Goal: Task Accomplishment & Management: Use online tool/utility

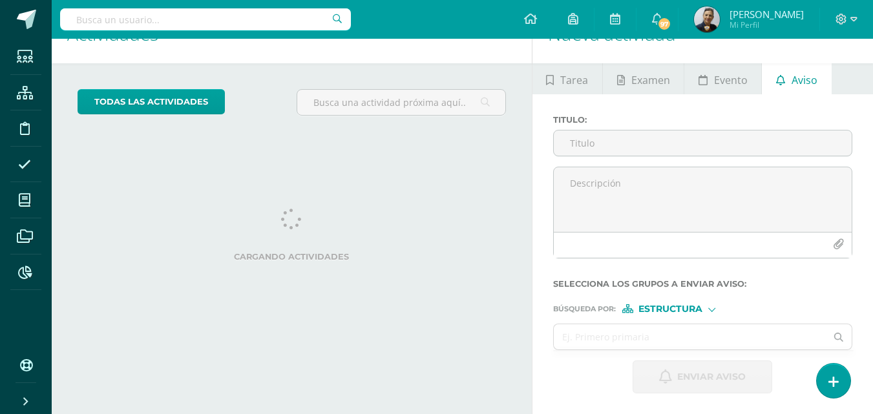
click at [167, 18] on input "text" at bounding box center [205, 19] width 291 height 22
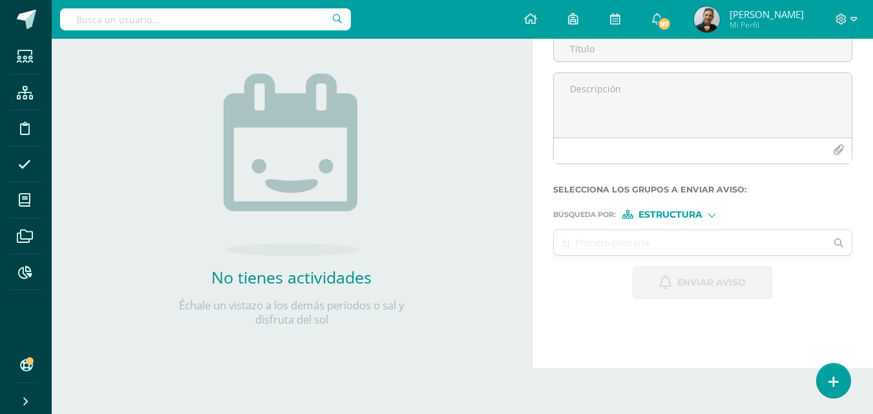
click at [78, 20] on input "text" at bounding box center [205, 19] width 291 height 22
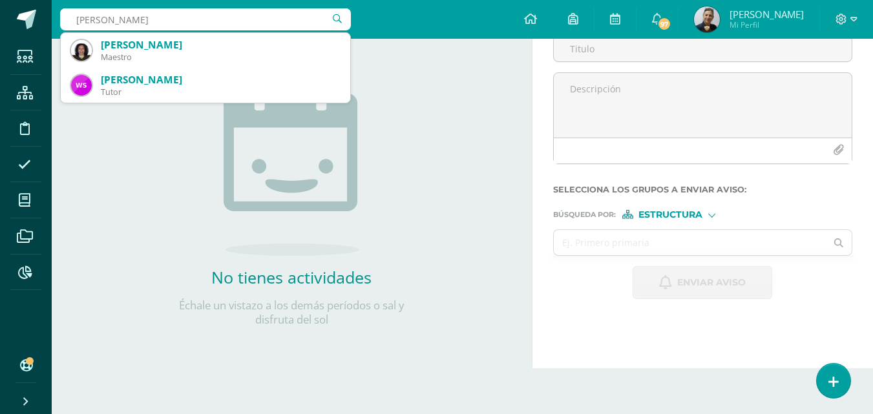
type input "patricia sosa"
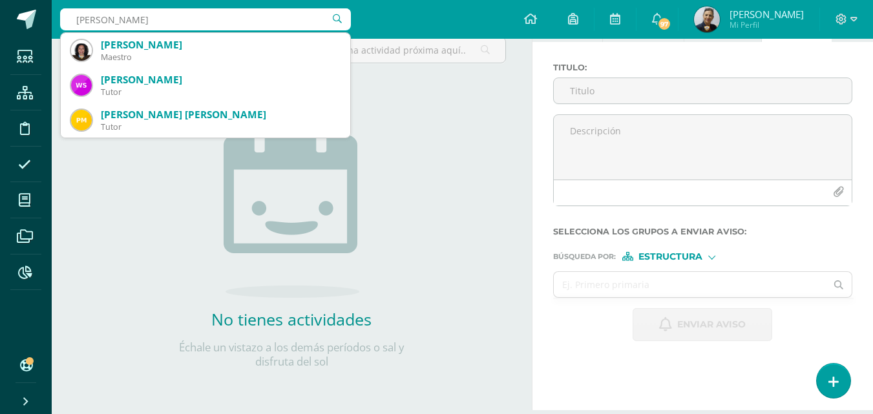
scroll to position [64, 0]
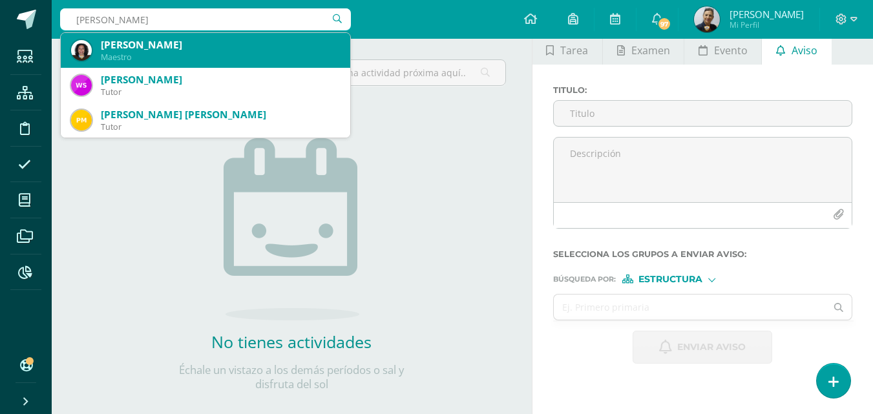
click at [128, 56] on div "Maestro" at bounding box center [220, 57] width 239 height 11
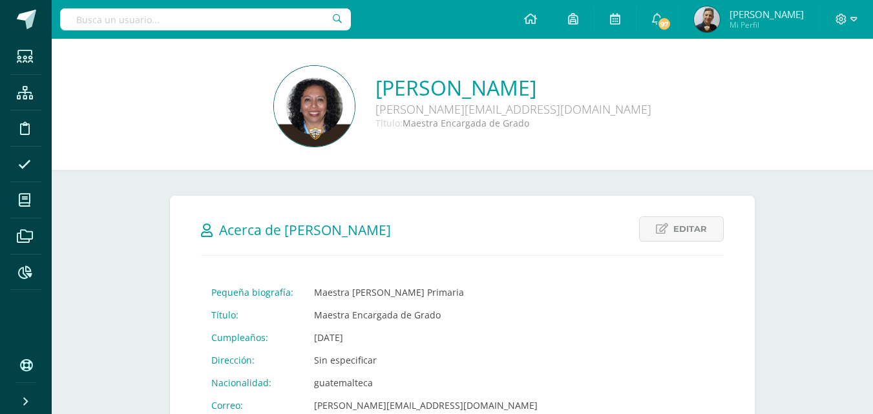
scroll to position [388, 0]
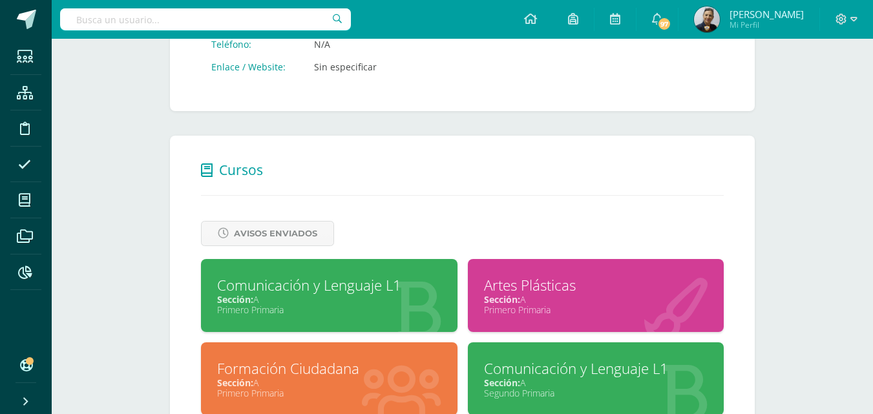
click at [344, 295] on div "Comunicación y Lenguaje L1" at bounding box center [329, 285] width 224 height 20
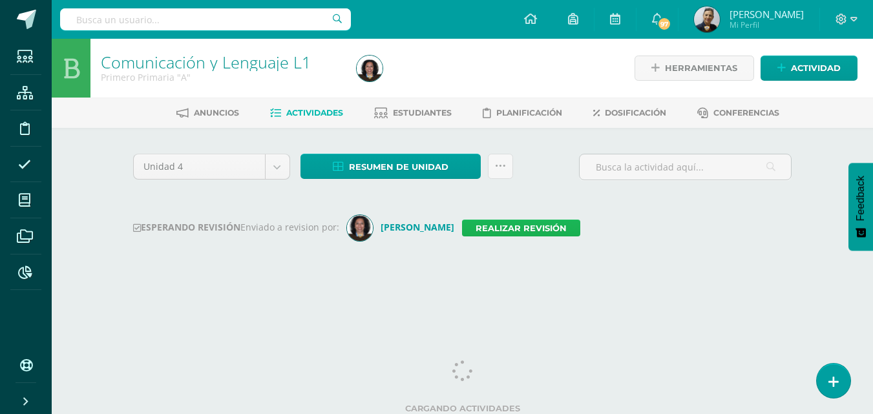
click at [468, 227] on link "Realizar revisión" at bounding box center [521, 228] width 118 height 17
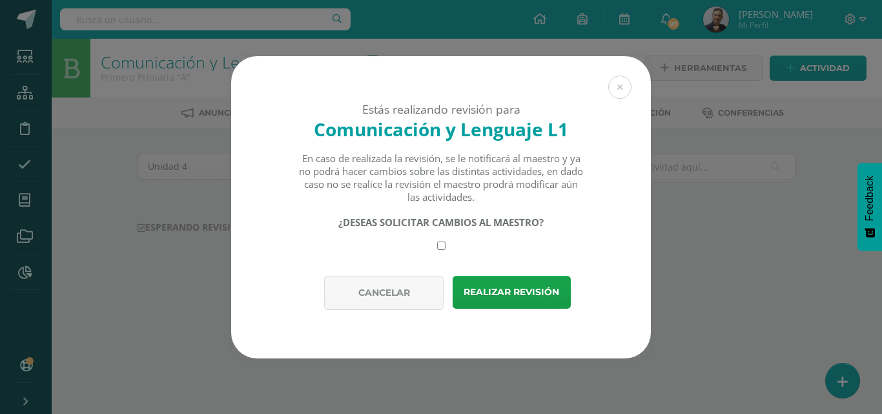
click at [440, 245] on input "checkbox" at bounding box center [441, 246] width 8 height 8
checkbox input "true"
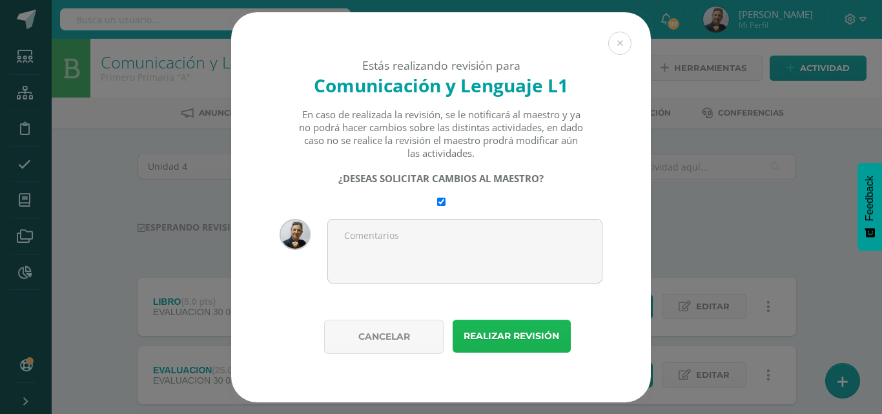
click at [508, 340] on button "Realizar revisión" at bounding box center [512, 336] width 118 height 33
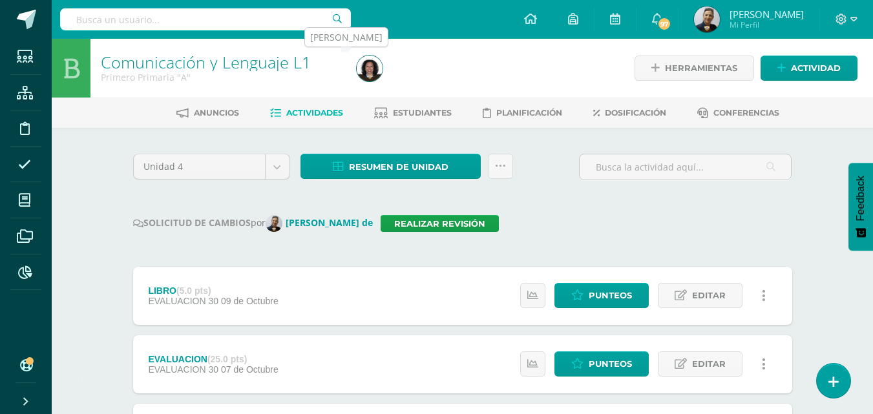
click at [369, 72] on img at bounding box center [370, 69] width 26 height 26
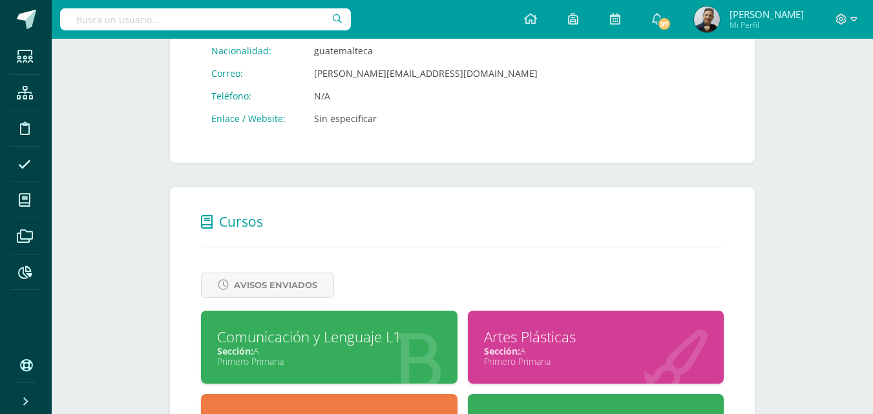
scroll to position [452, 0]
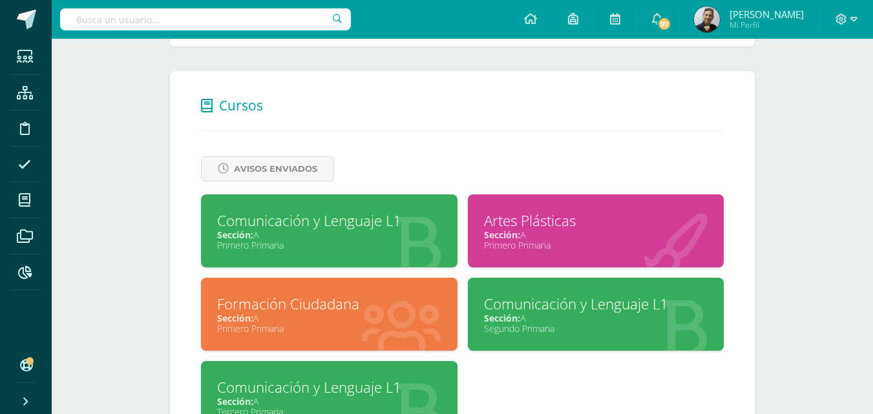
click at [488, 239] on div "Primero Primaria" at bounding box center [596, 245] width 224 height 12
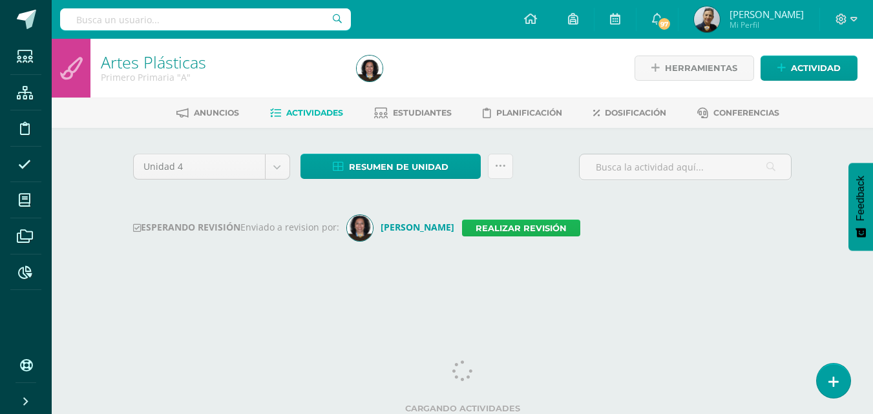
click at [480, 231] on link "Realizar revisión" at bounding box center [521, 228] width 118 height 17
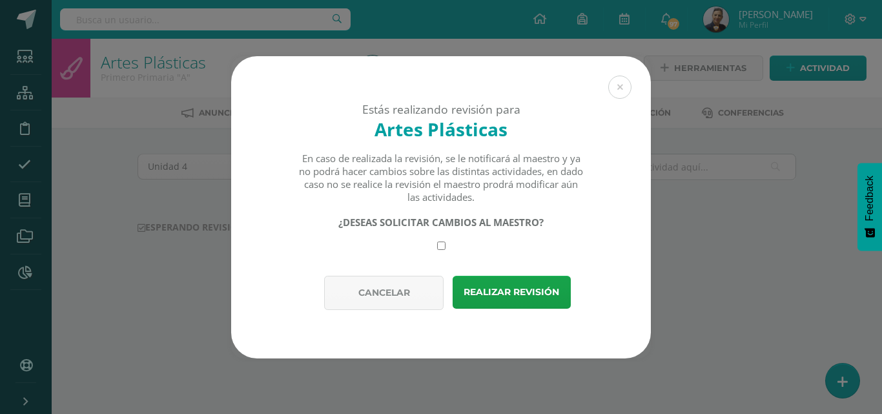
click at [443, 242] on input "checkbox" at bounding box center [441, 246] width 8 height 8
checkbox input "true"
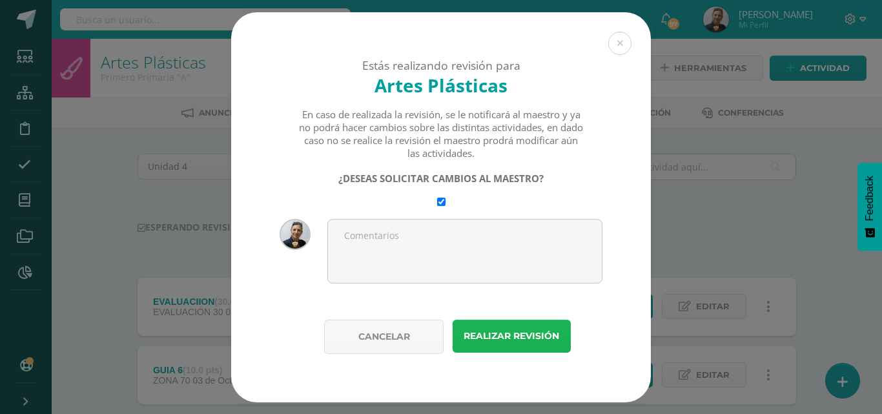
click at [492, 341] on button "Realizar revisión" at bounding box center [512, 336] width 118 height 33
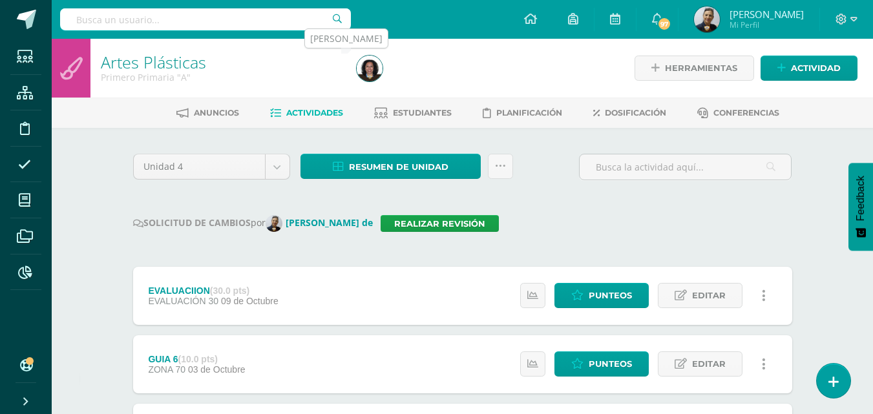
click at [368, 67] on img at bounding box center [370, 69] width 26 height 26
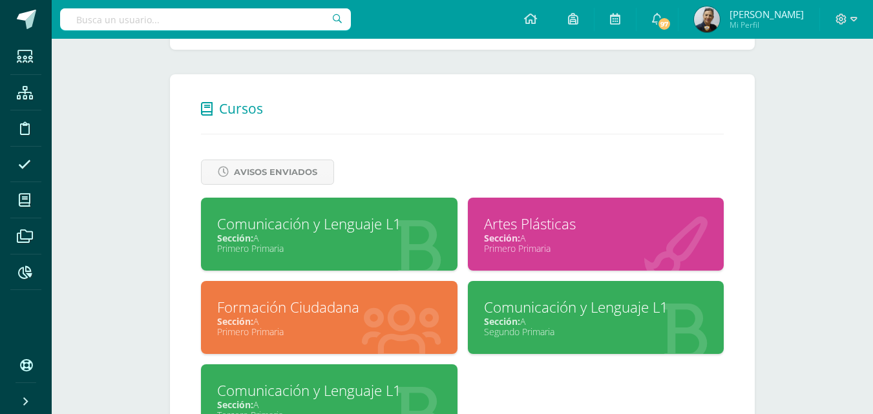
scroll to position [452, 0]
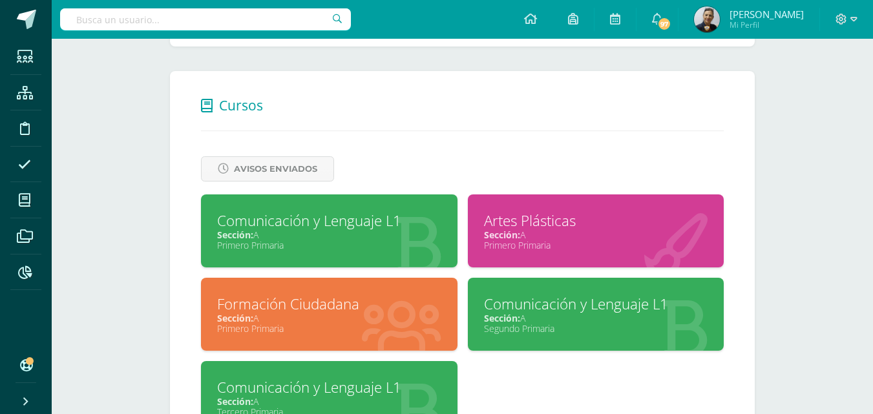
click at [354, 313] on div "Formación Ciudadana" at bounding box center [329, 304] width 224 height 20
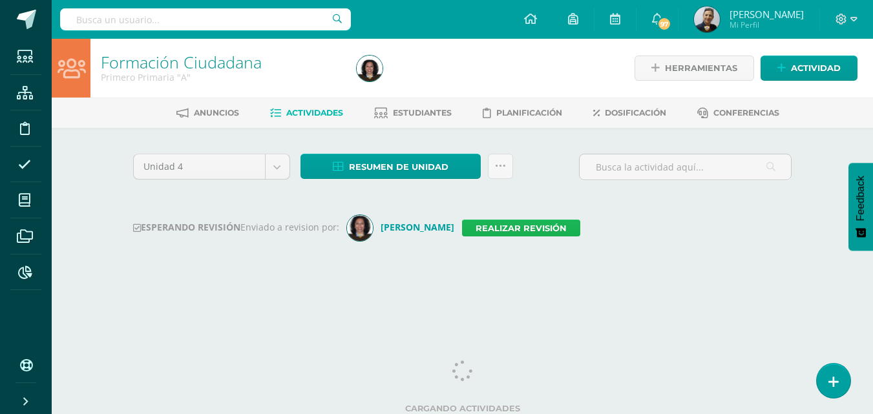
click at [488, 225] on link "Realizar revisión" at bounding box center [521, 228] width 118 height 17
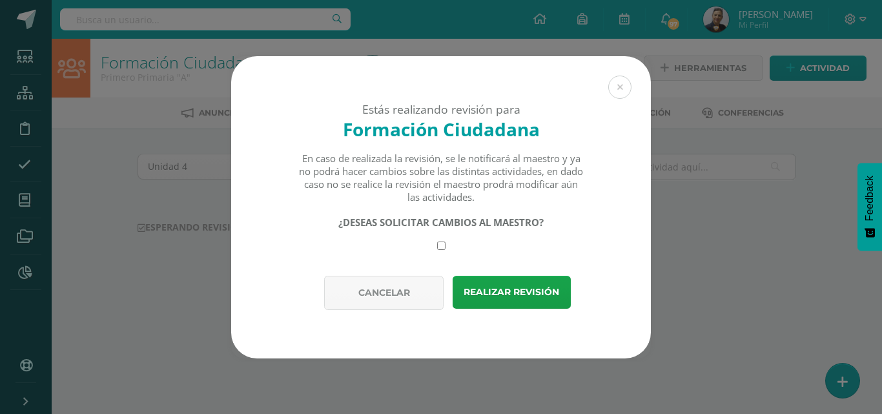
click at [443, 246] on input "checkbox" at bounding box center [441, 246] width 8 height 8
checkbox input "true"
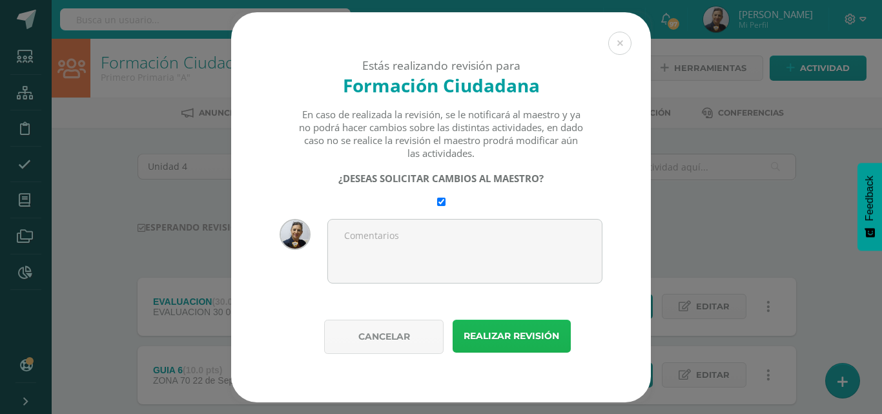
click at [492, 338] on button "Realizar revisión" at bounding box center [512, 336] width 118 height 33
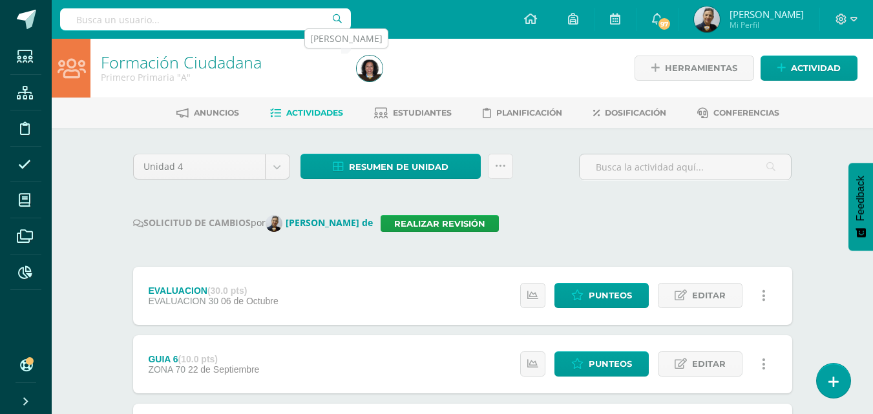
click at [373, 74] on img at bounding box center [370, 69] width 26 height 26
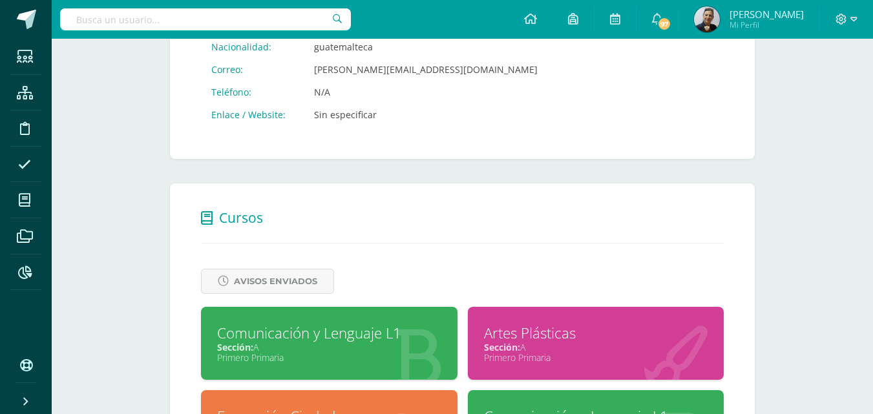
scroll to position [452, 0]
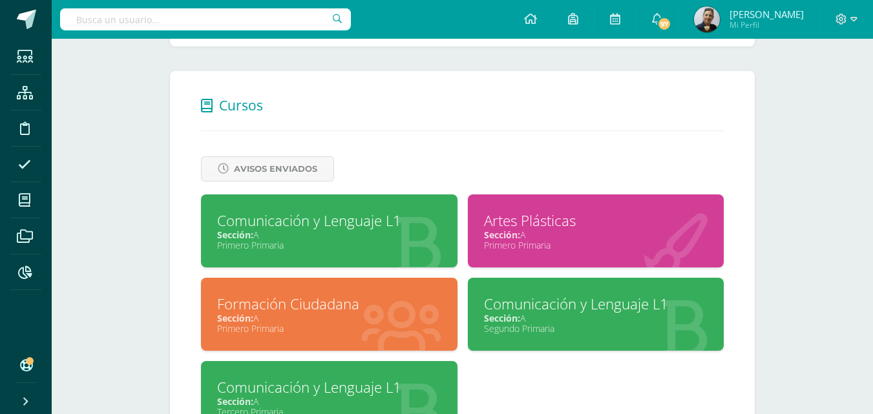
click at [495, 324] on div "Segundo Primaria" at bounding box center [596, 328] width 224 height 12
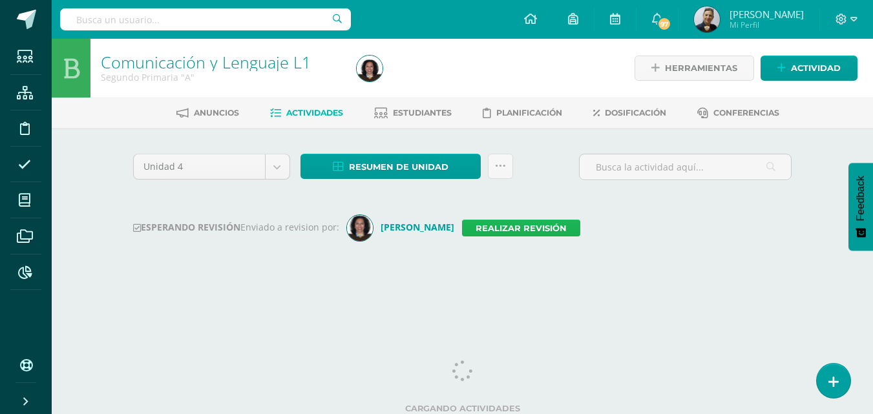
click at [485, 227] on link "Realizar revisión" at bounding box center [521, 228] width 118 height 17
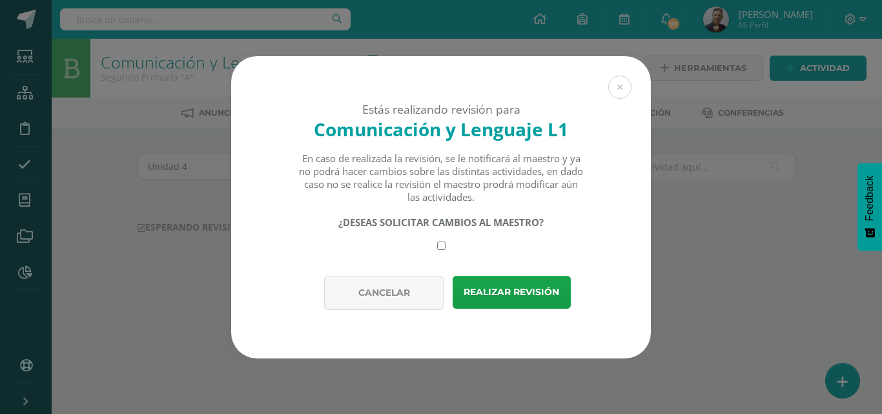
click at [442, 250] on div "Estás realizando revisión para Comunicación y Lenguaje L1 En caso de realizada …" at bounding box center [441, 166] width 420 height 220
click at [442, 246] on input "checkbox" at bounding box center [441, 246] width 8 height 8
checkbox input "true"
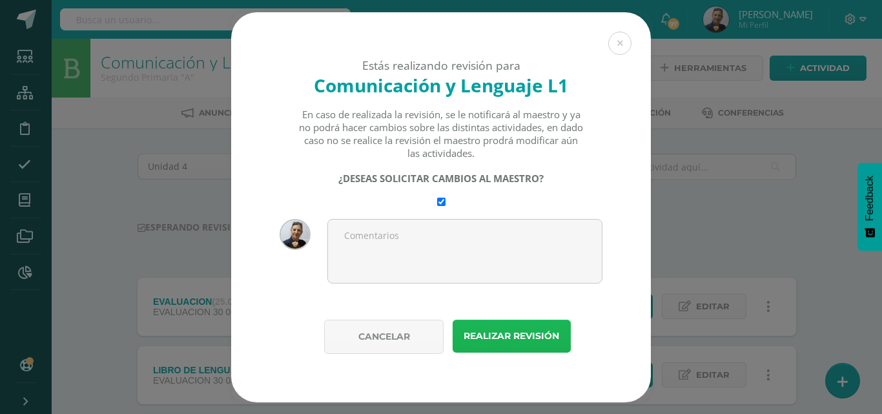
click at [517, 338] on button "Realizar revisión" at bounding box center [512, 336] width 118 height 33
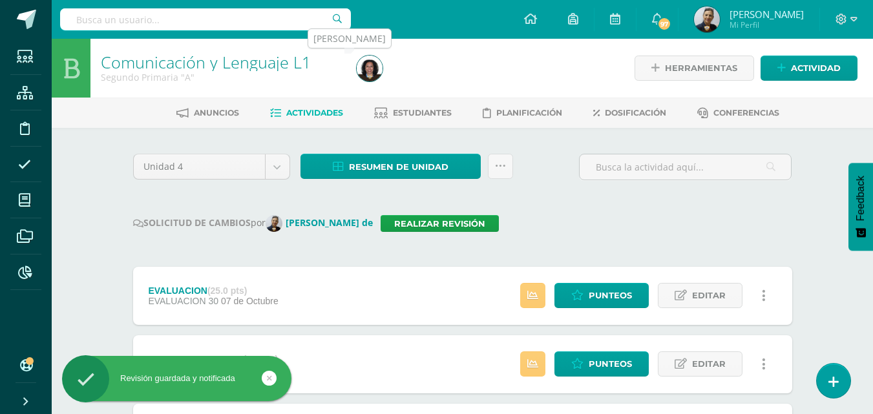
click at [371, 74] on img at bounding box center [370, 69] width 26 height 26
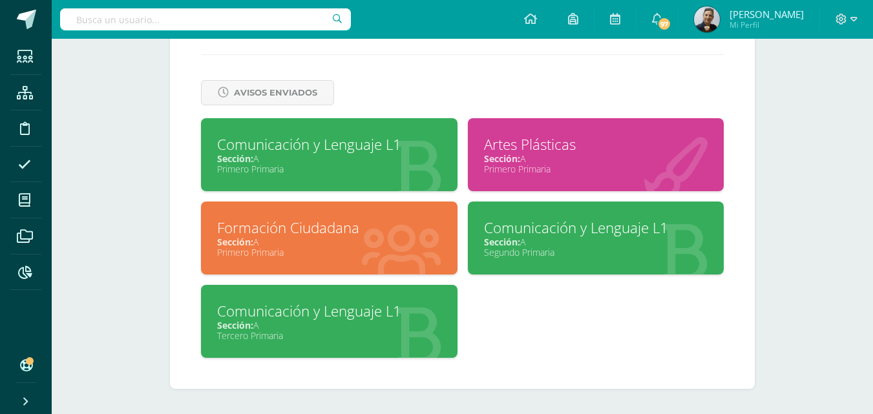
scroll to position [529, 0]
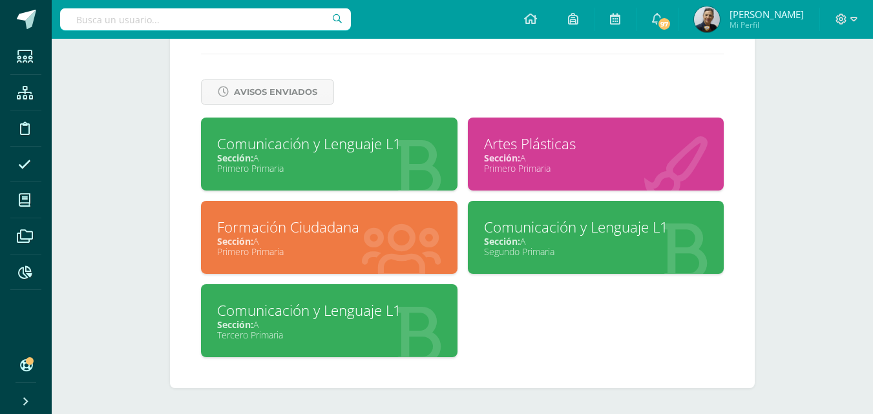
click at [380, 319] on div "Comunicación y Lenguaje L1" at bounding box center [329, 310] width 224 height 20
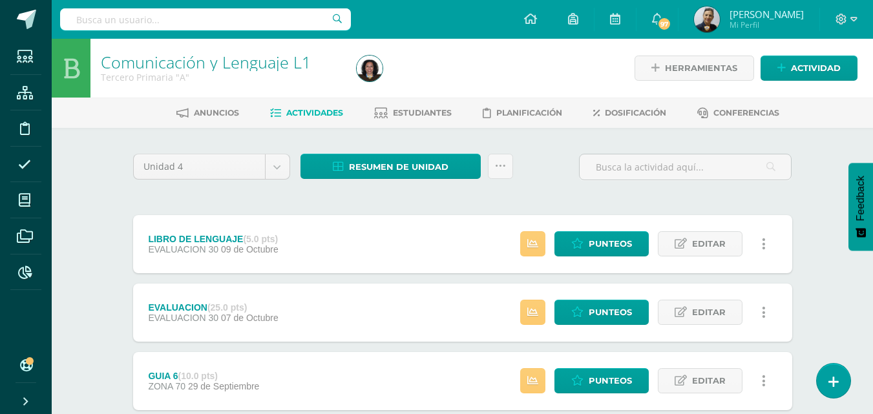
click at [327, 107] on link "Actividades" at bounding box center [306, 113] width 73 height 21
click at [317, 114] on span "Actividades" at bounding box center [314, 113] width 57 height 10
click at [317, 112] on span "Actividades" at bounding box center [314, 113] width 57 height 10
click at [368, 69] on img at bounding box center [370, 69] width 26 height 26
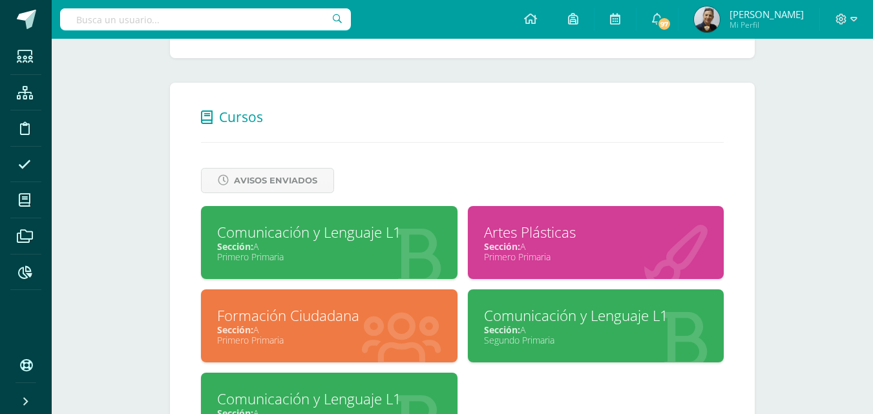
scroll to position [529, 0]
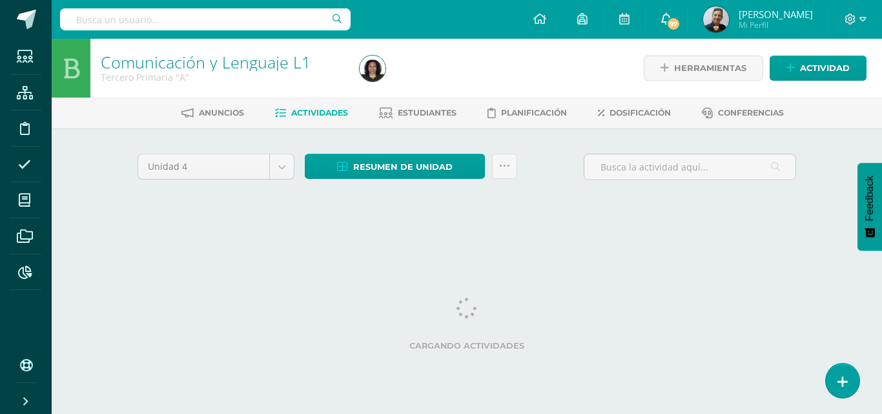
click at [681, 25] on span "97" at bounding box center [674, 24] width 14 height 14
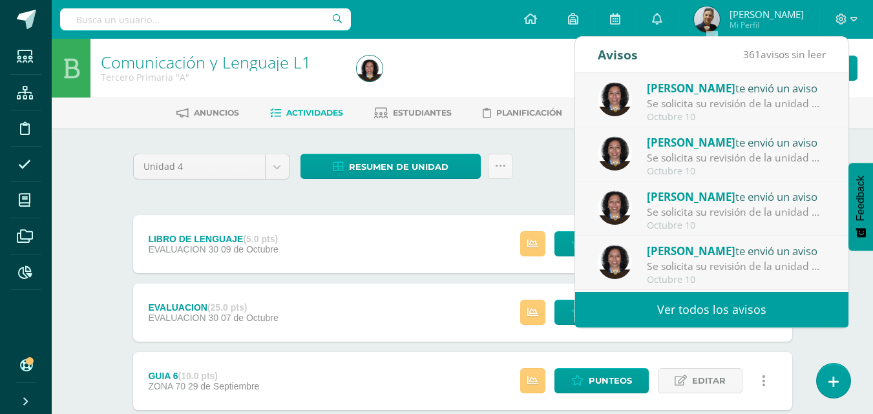
click at [498, 82] on div at bounding box center [481, 68] width 261 height 59
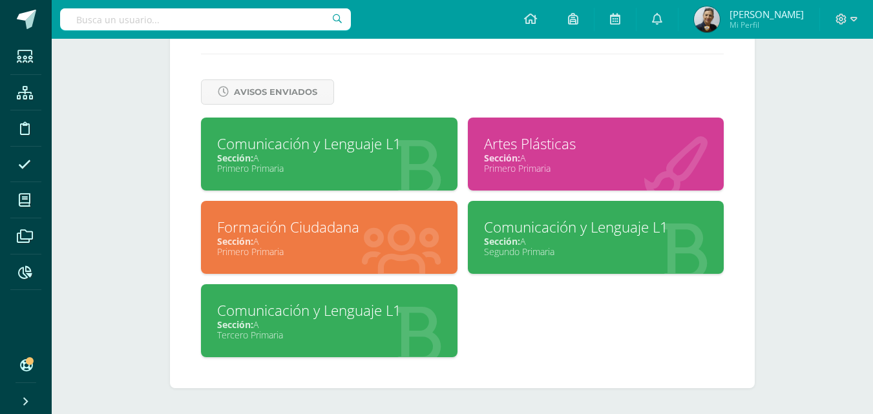
click at [535, 364] on div "Comunicación y Lenguaje L1 Sección: A Primero Primaria Artes Plásticas Sección:…" at bounding box center [462, 243] width 533 height 250
